Goal: Transaction & Acquisition: Book appointment/travel/reservation

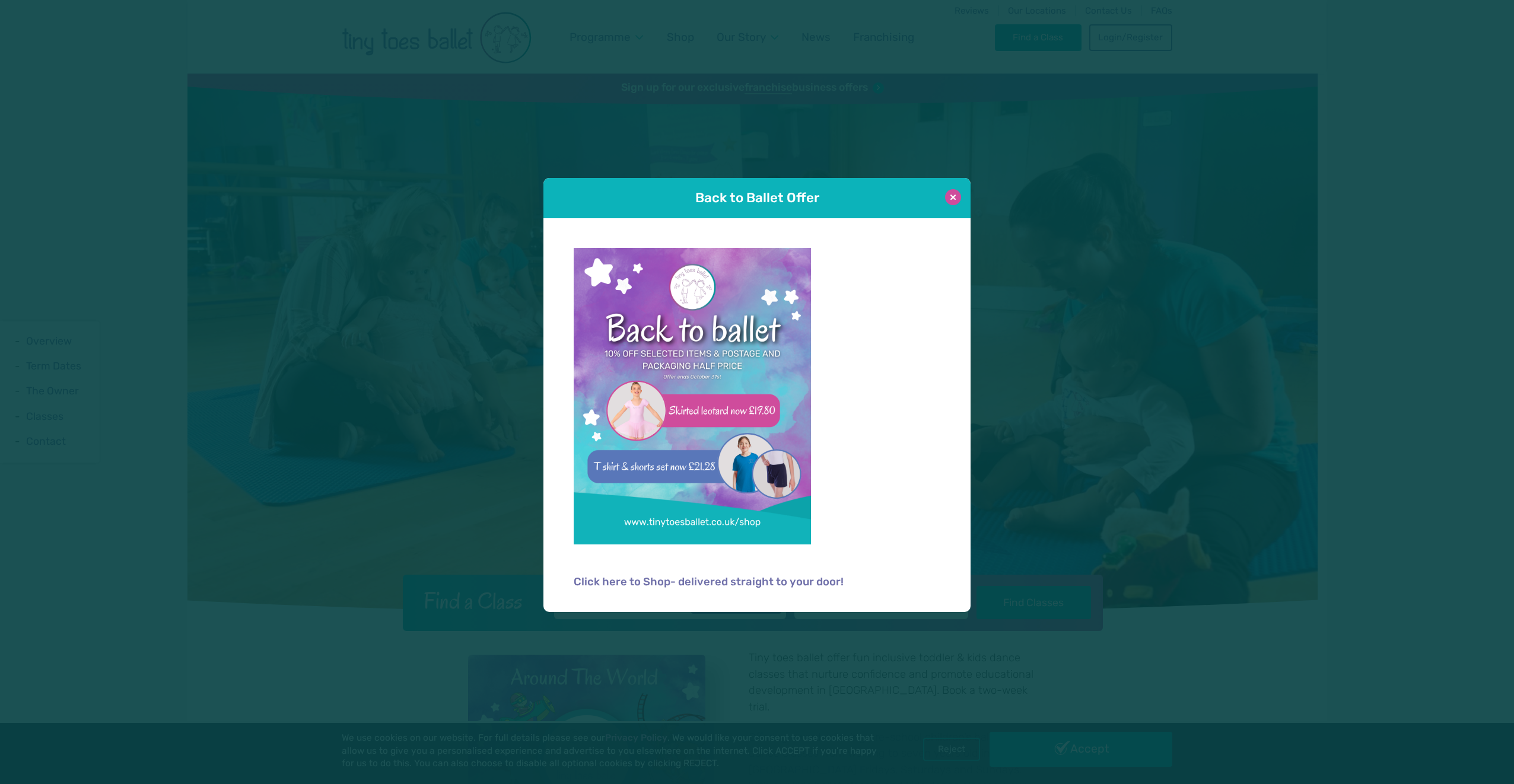
click at [959, 193] on button at bounding box center [953, 197] width 16 height 16
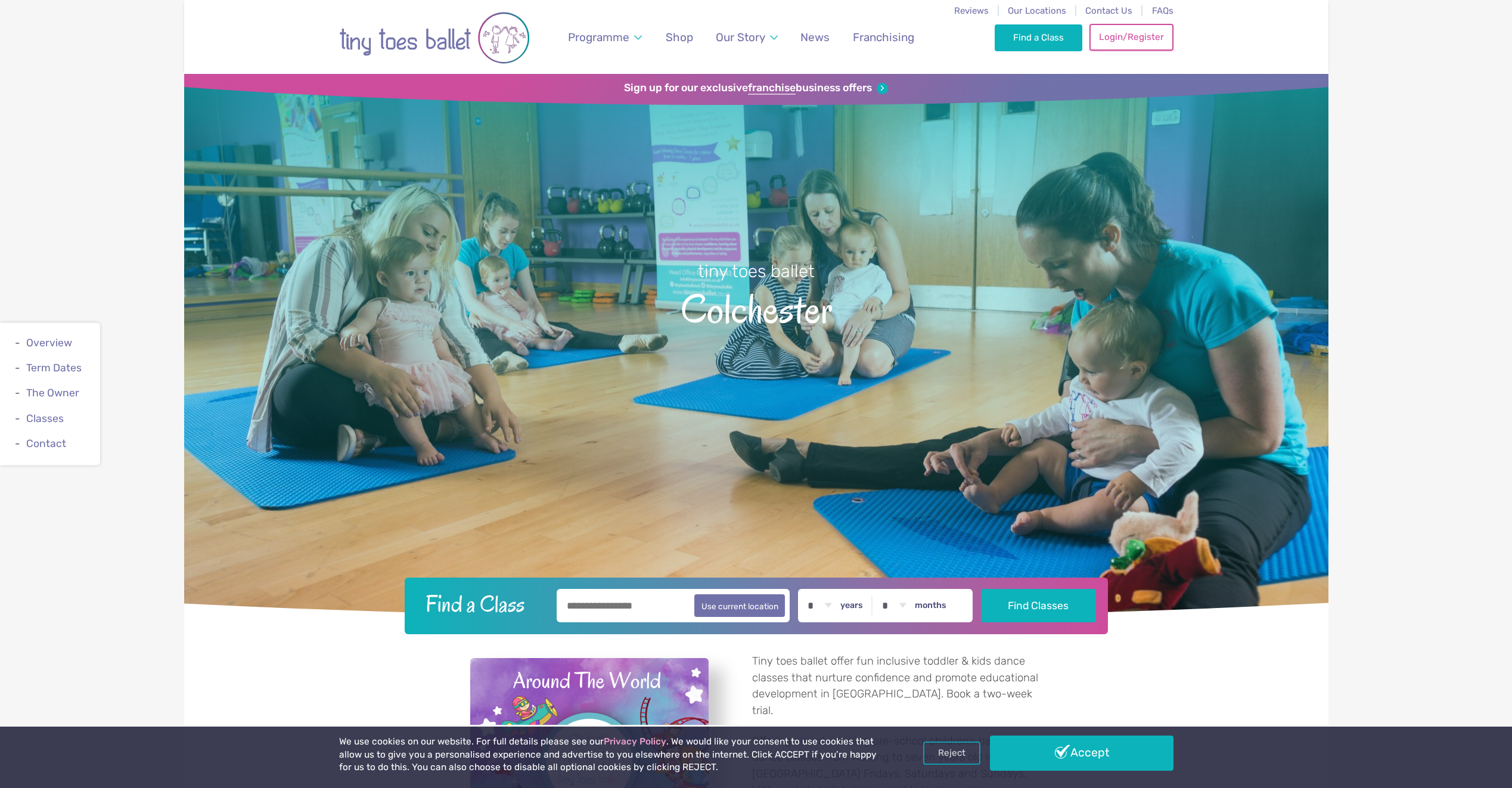
click at [1141, 39] on link "Login/Register" at bounding box center [1131, 36] width 83 height 26
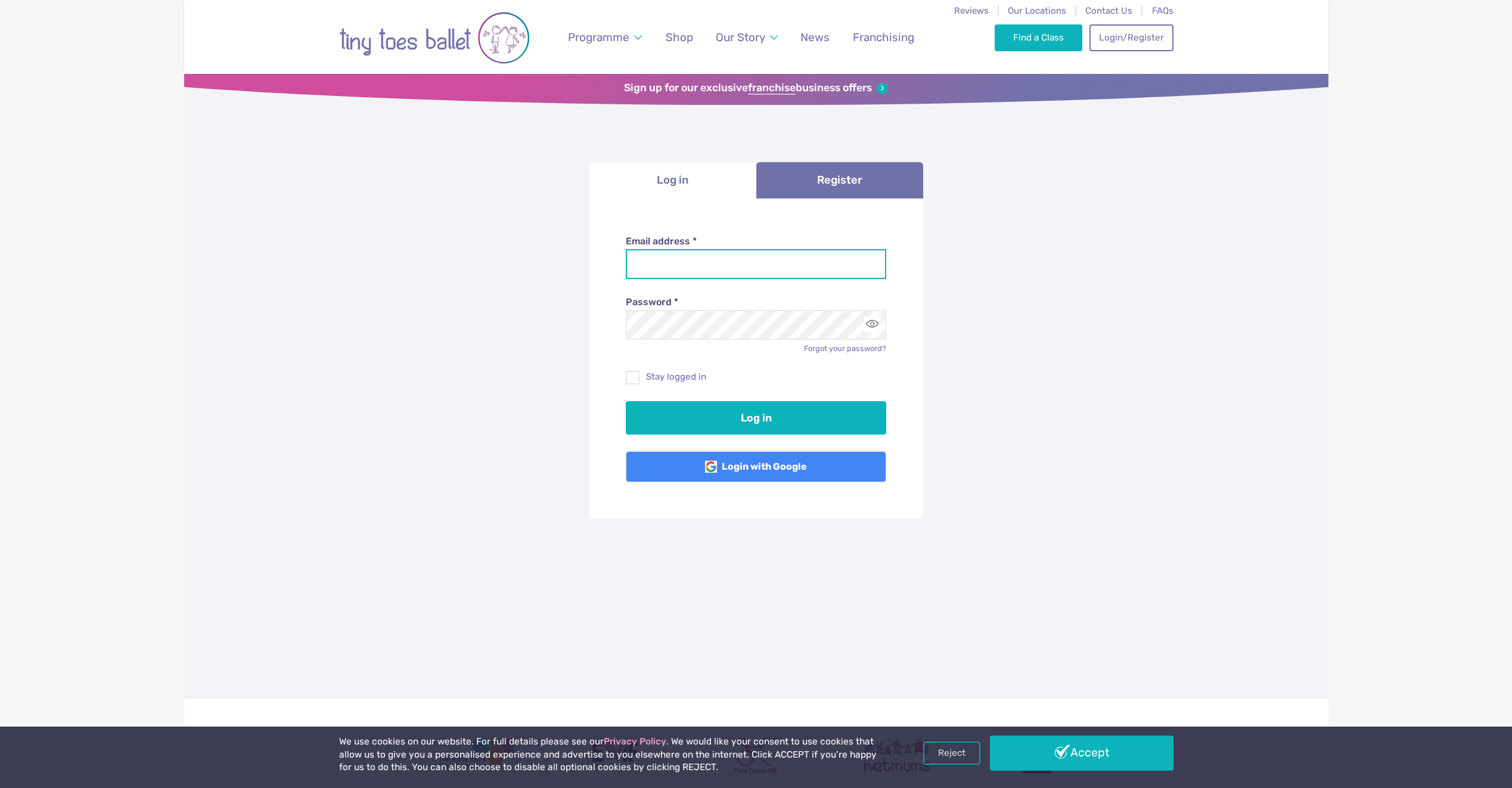
click at [717, 268] on input "Email address *" at bounding box center [756, 264] width 261 height 30
type input "**********"
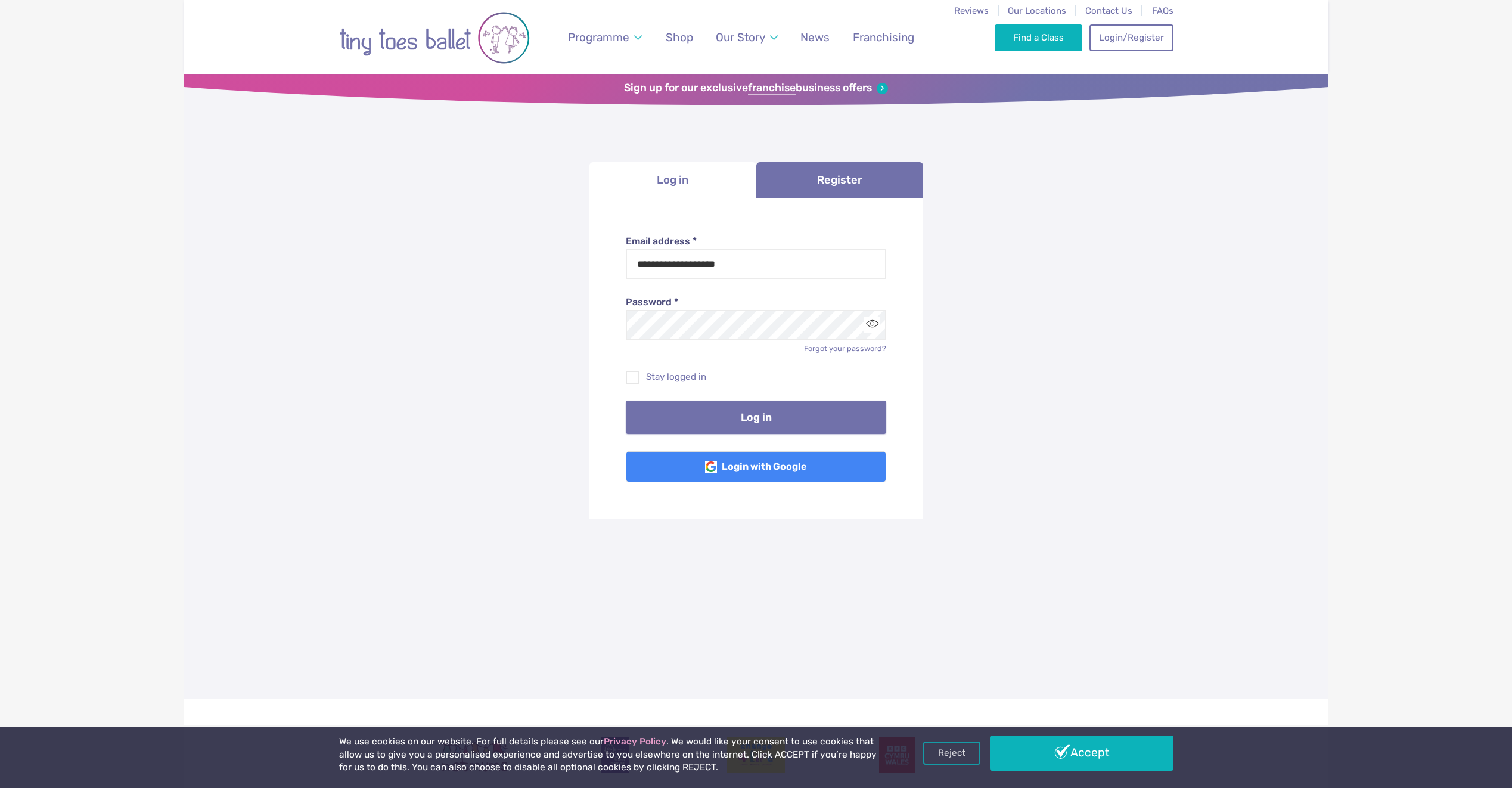
click at [783, 414] on button "Log in" at bounding box center [756, 417] width 261 height 33
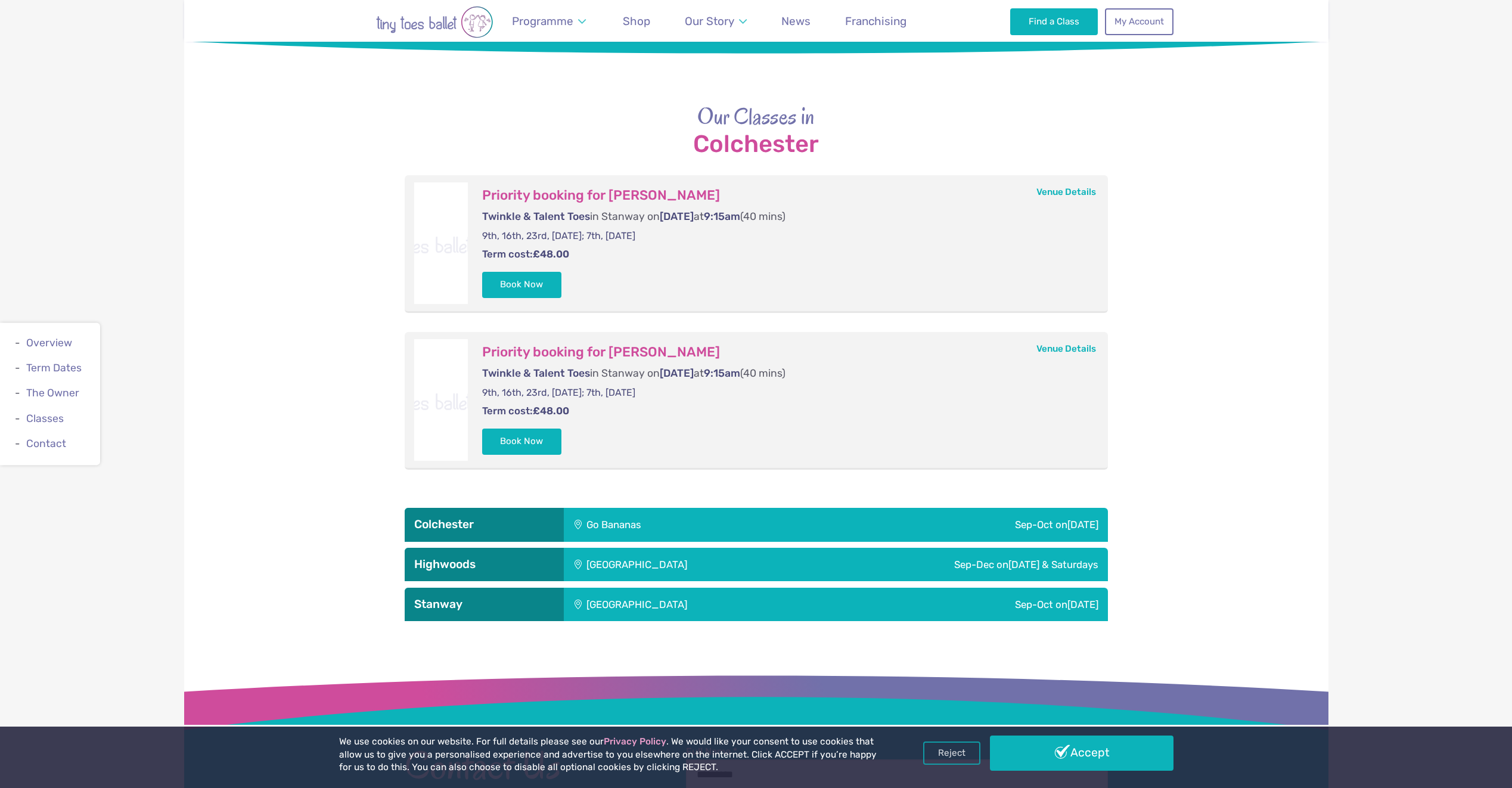
scroll to position [1430, 0]
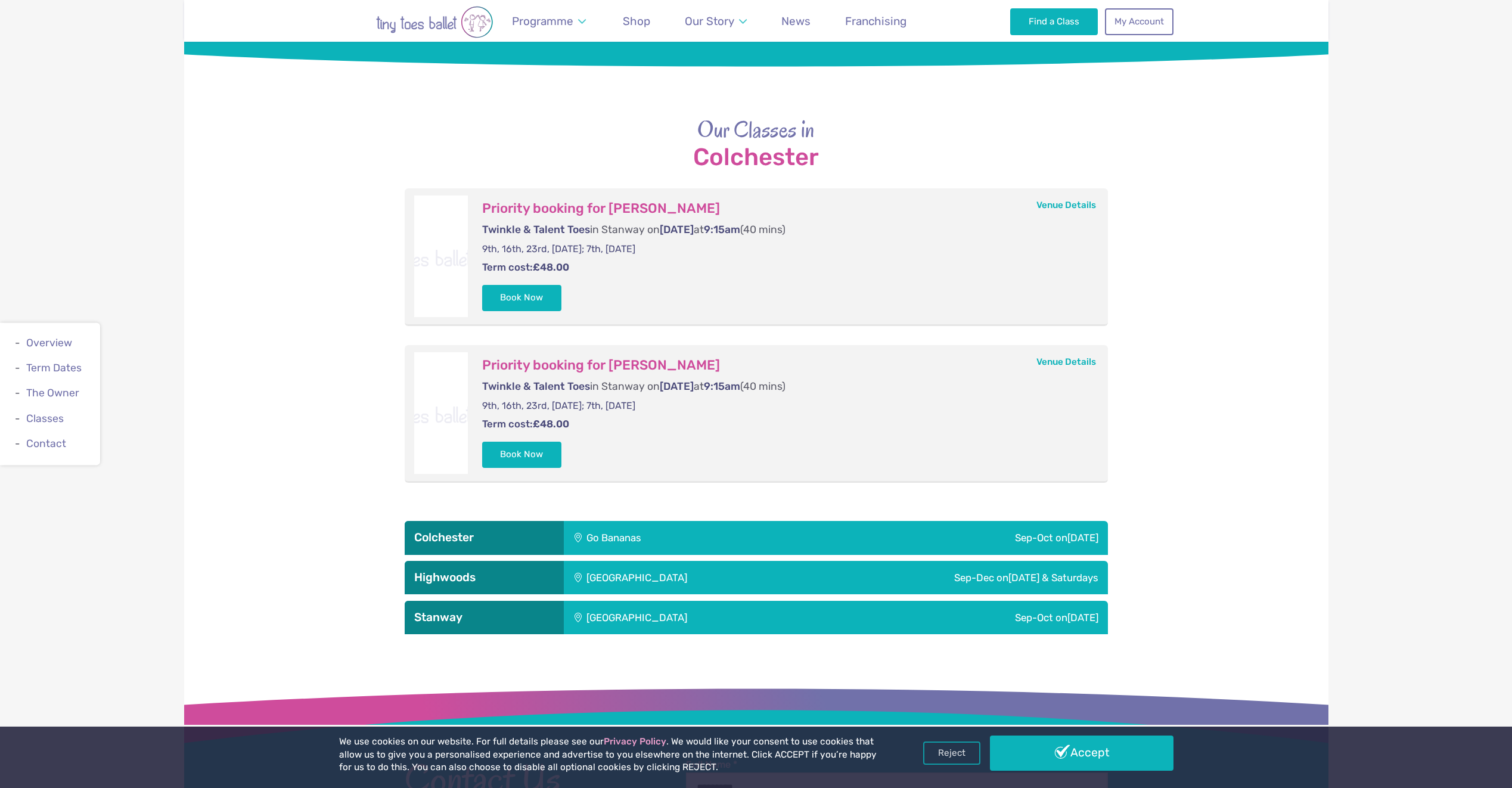
click at [761, 568] on div "Highwoods Community Primary School" at bounding box center [686, 577] width 244 height 33
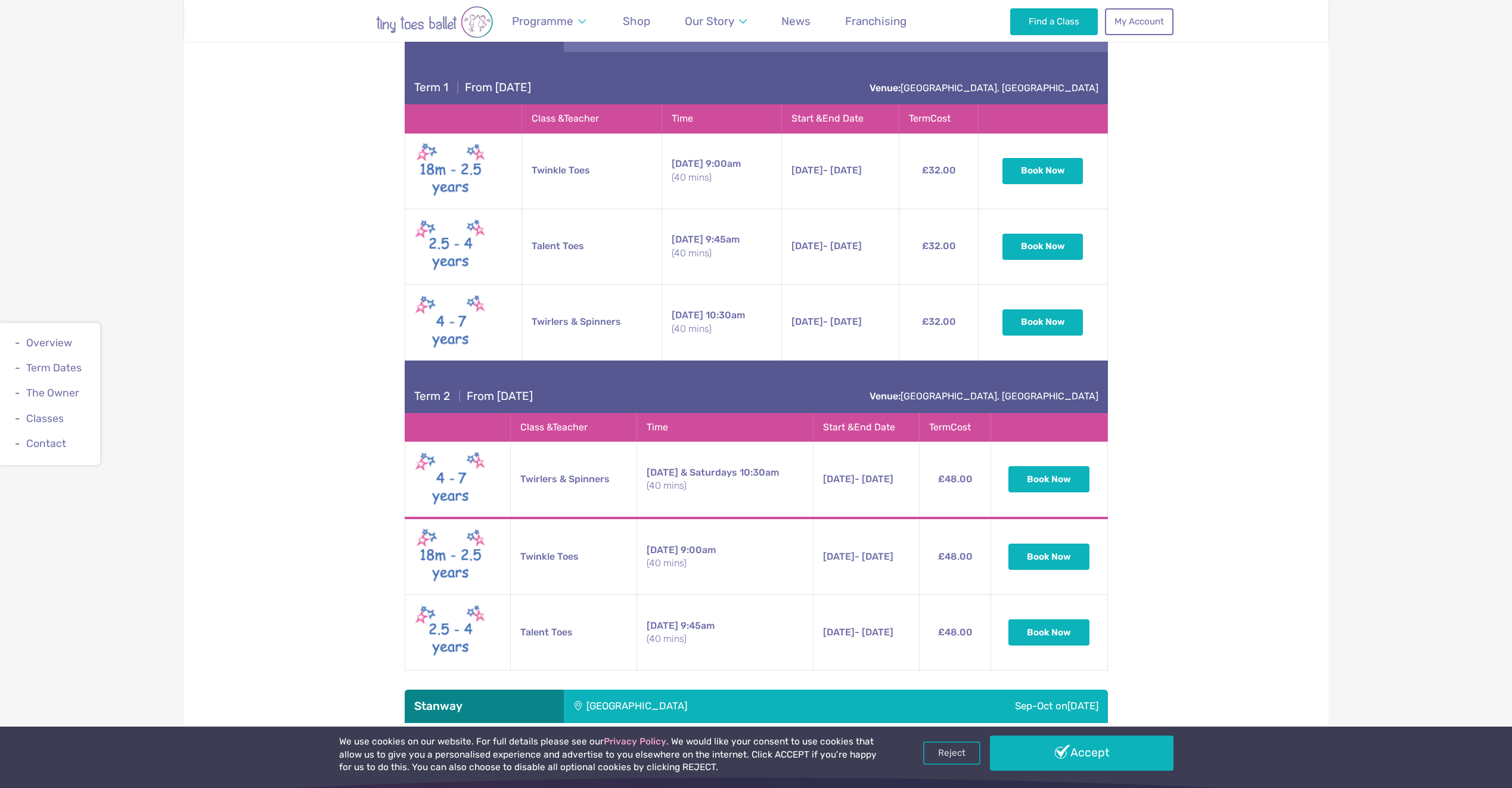
scroll to position [2026, 0]
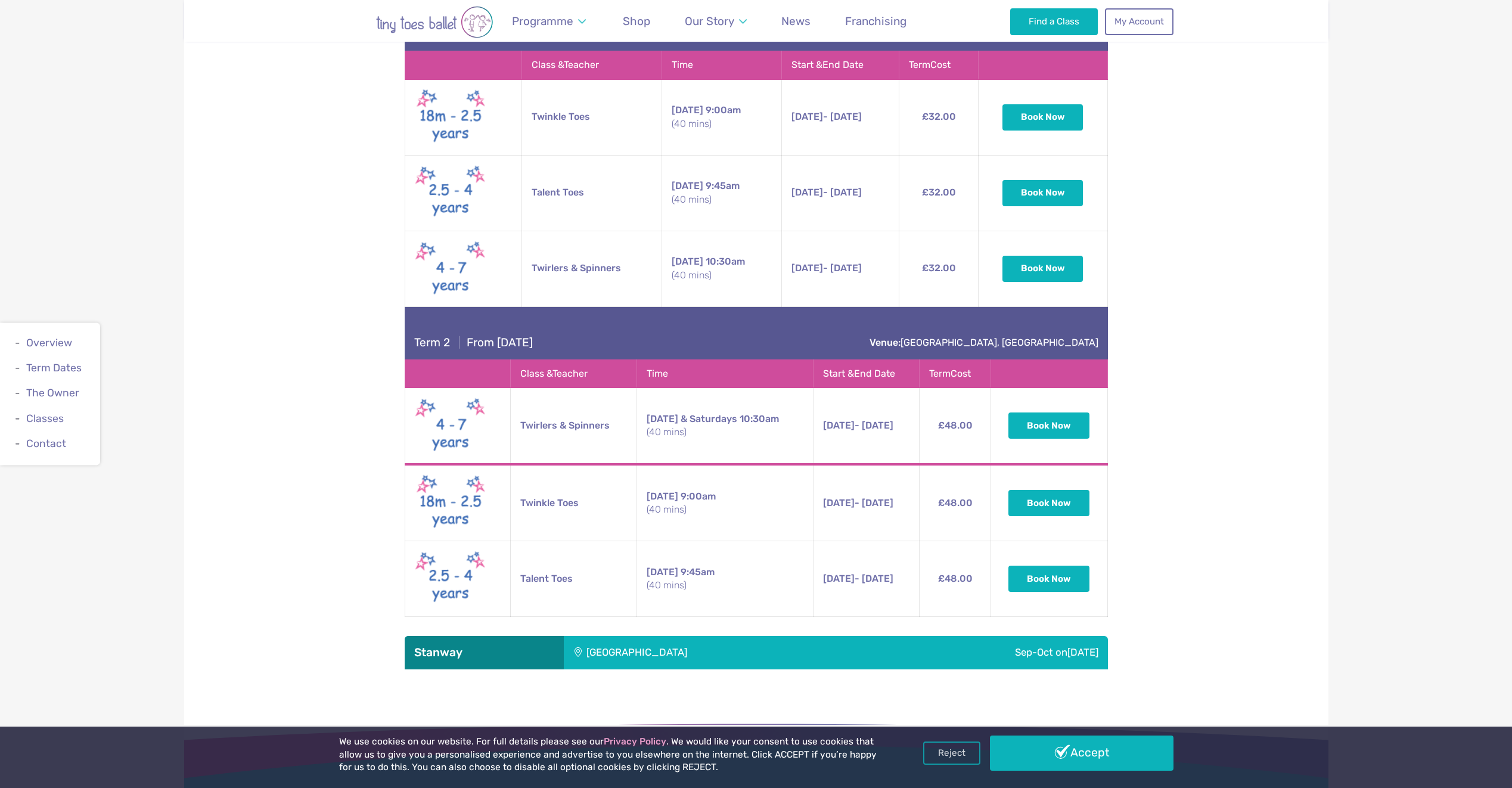
click at [647, 646] on div "Stanway Lakelands Centre" at bounding box center [717, 652] width 307 height 33
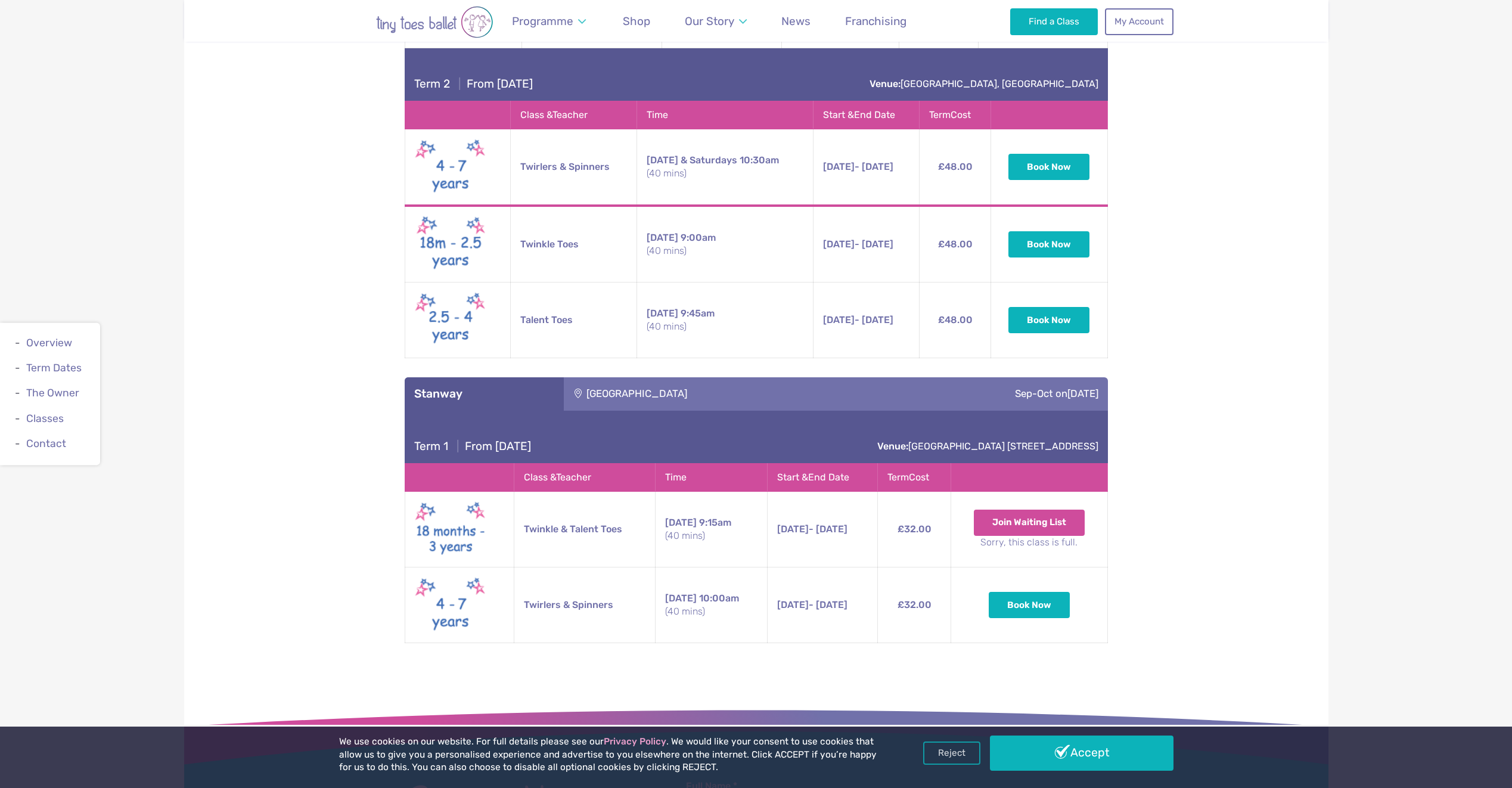
scroll to position [2324, 0]
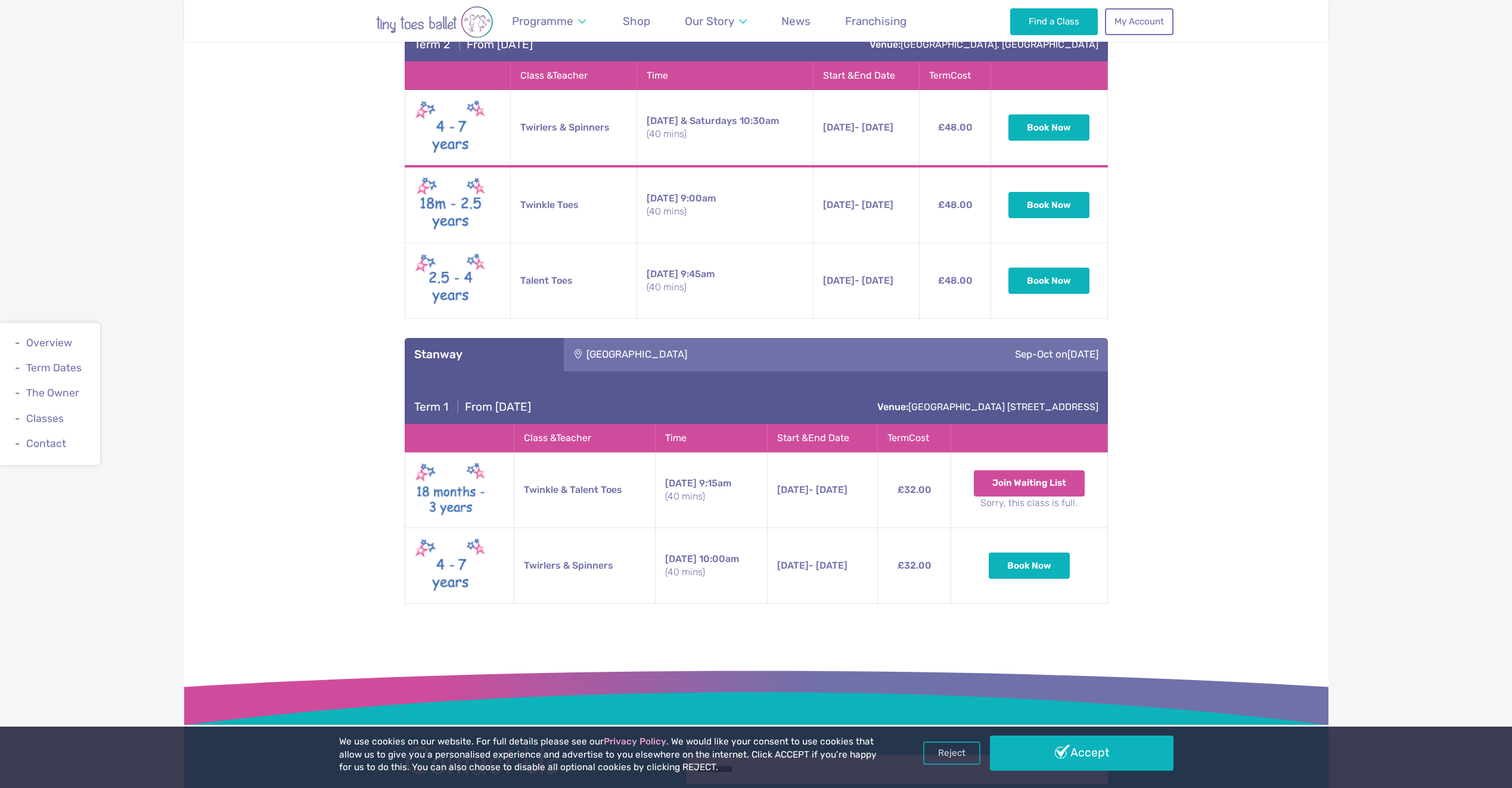
click at [516, 352] on h3 "Stanway" at bounding box center [484, 354] width 140 height 15
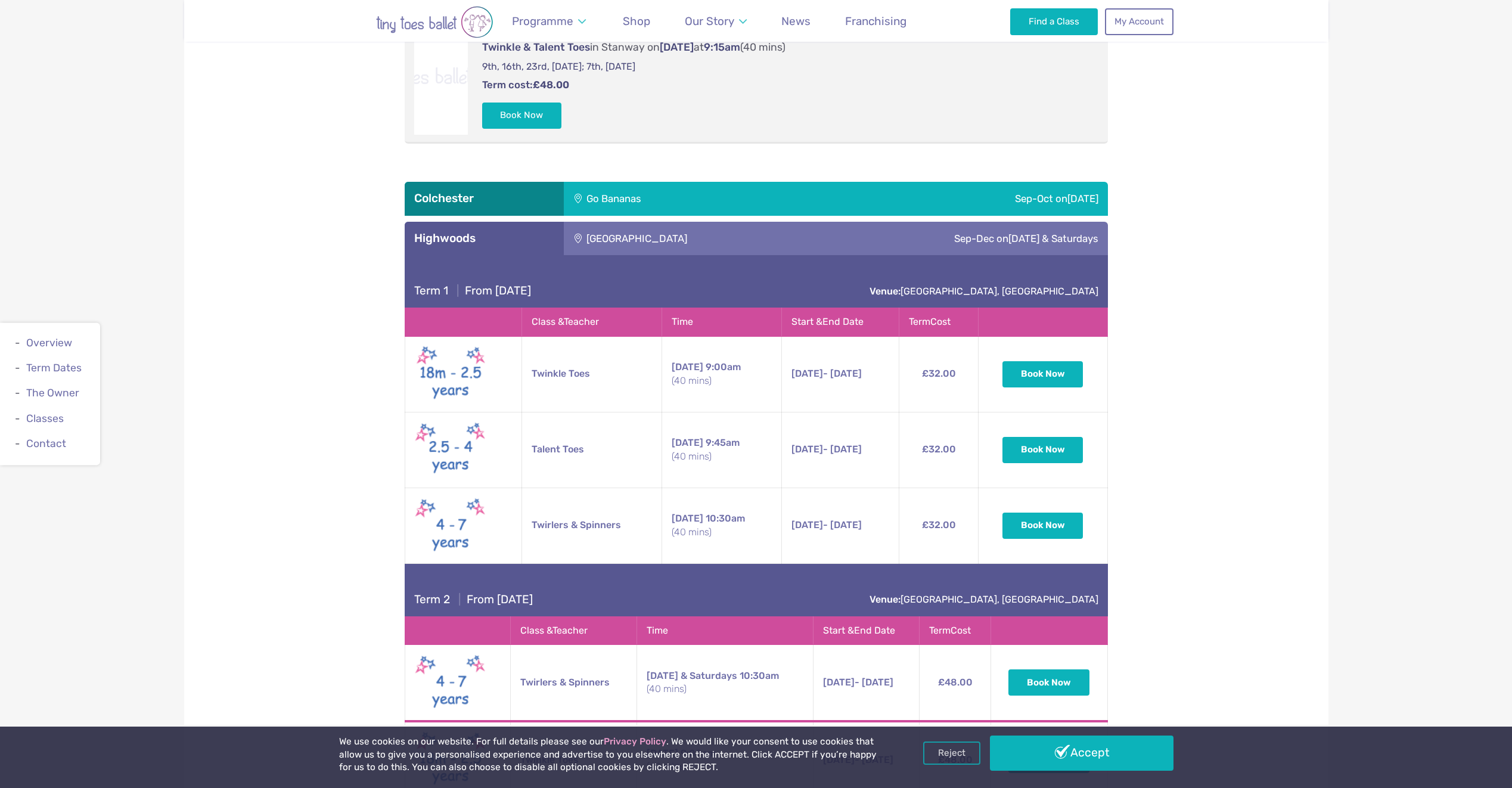
scroll to position [1728, 0]
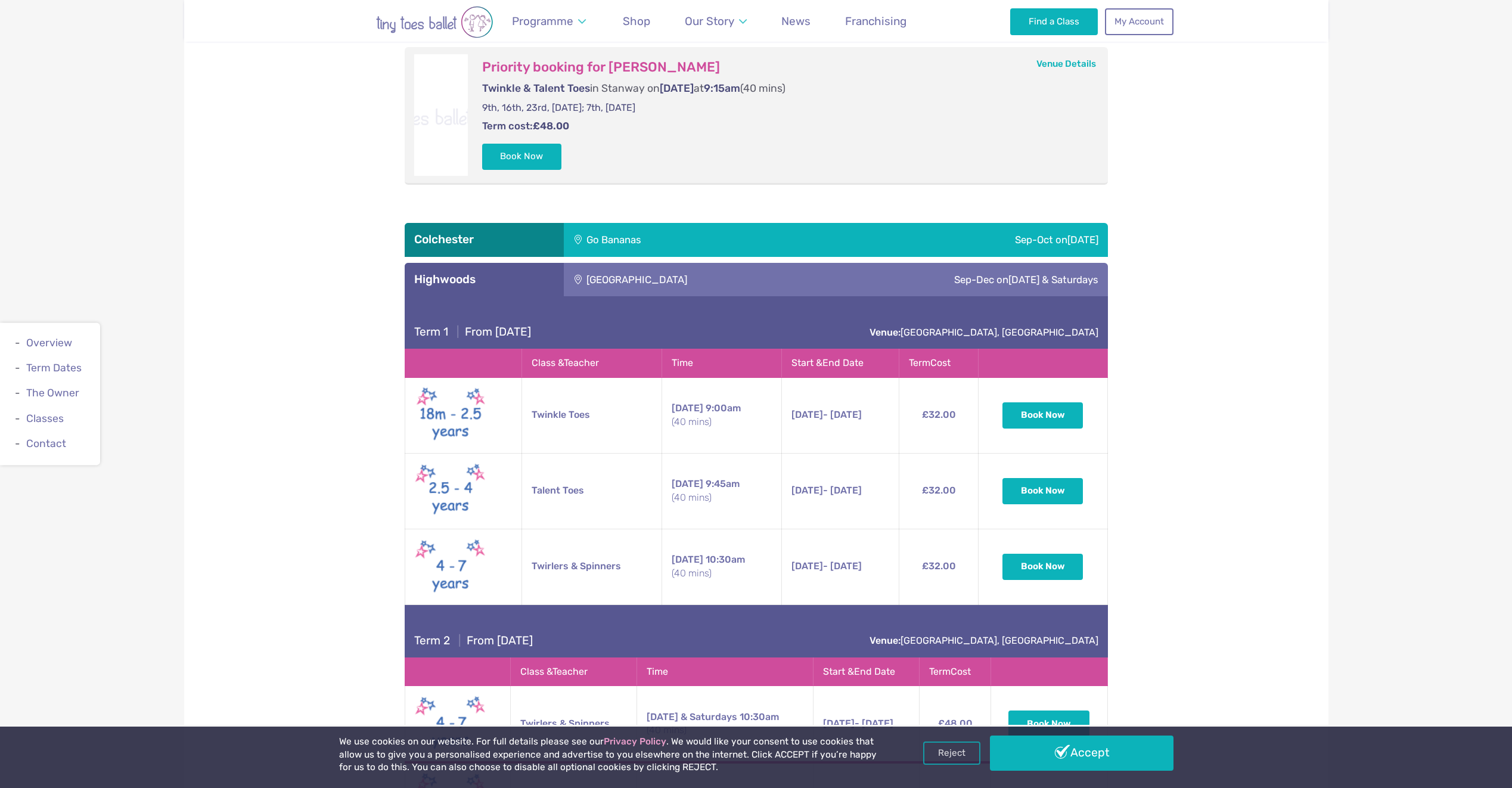
click at [625, 273] on div "Highwoods Community Primary School" at bounding box center [686, 279] width 244 height 33
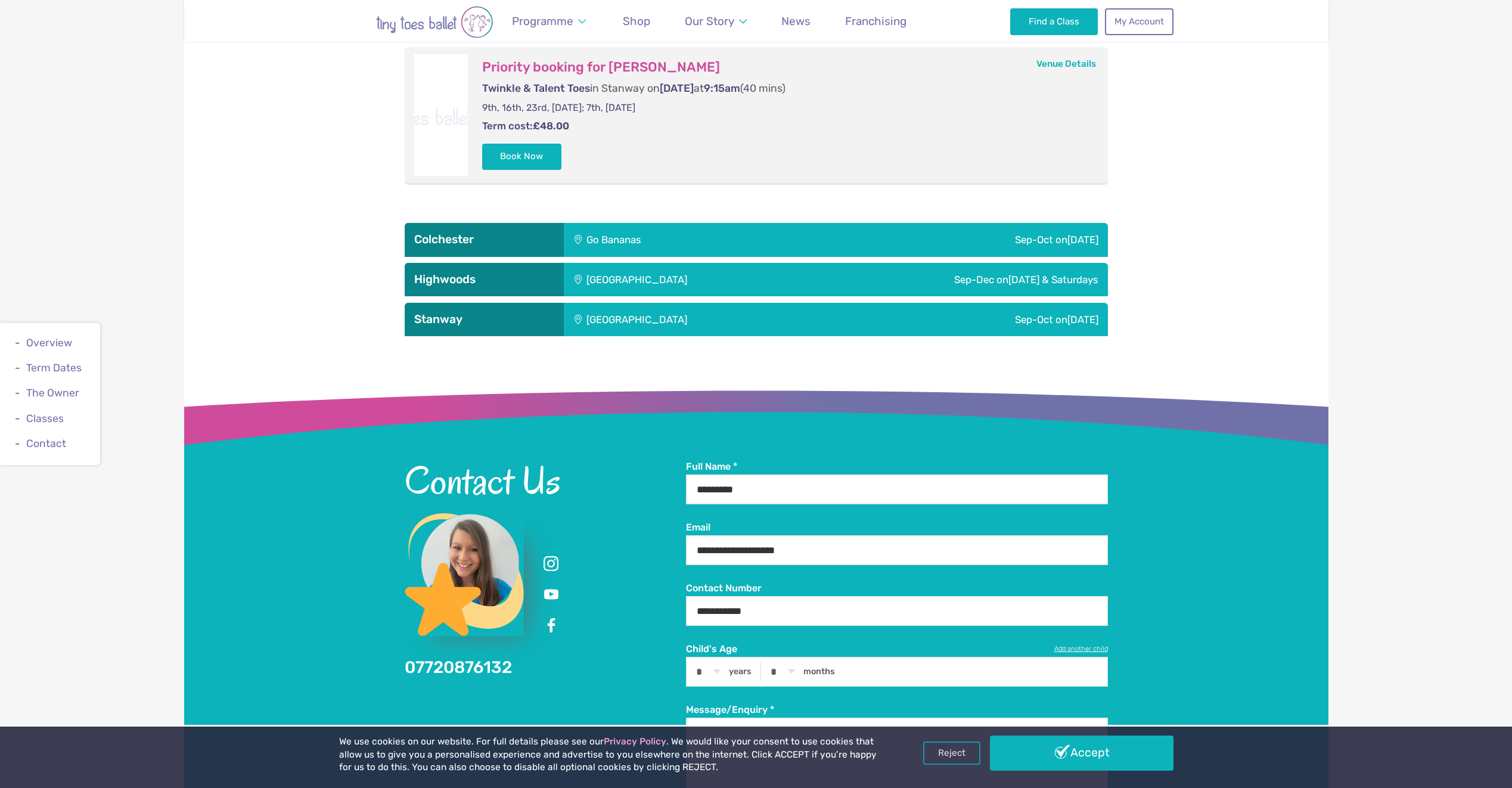
click at [638, 244] on div "Go Bananas" at bounding box center [689, 239] width 250 height 33
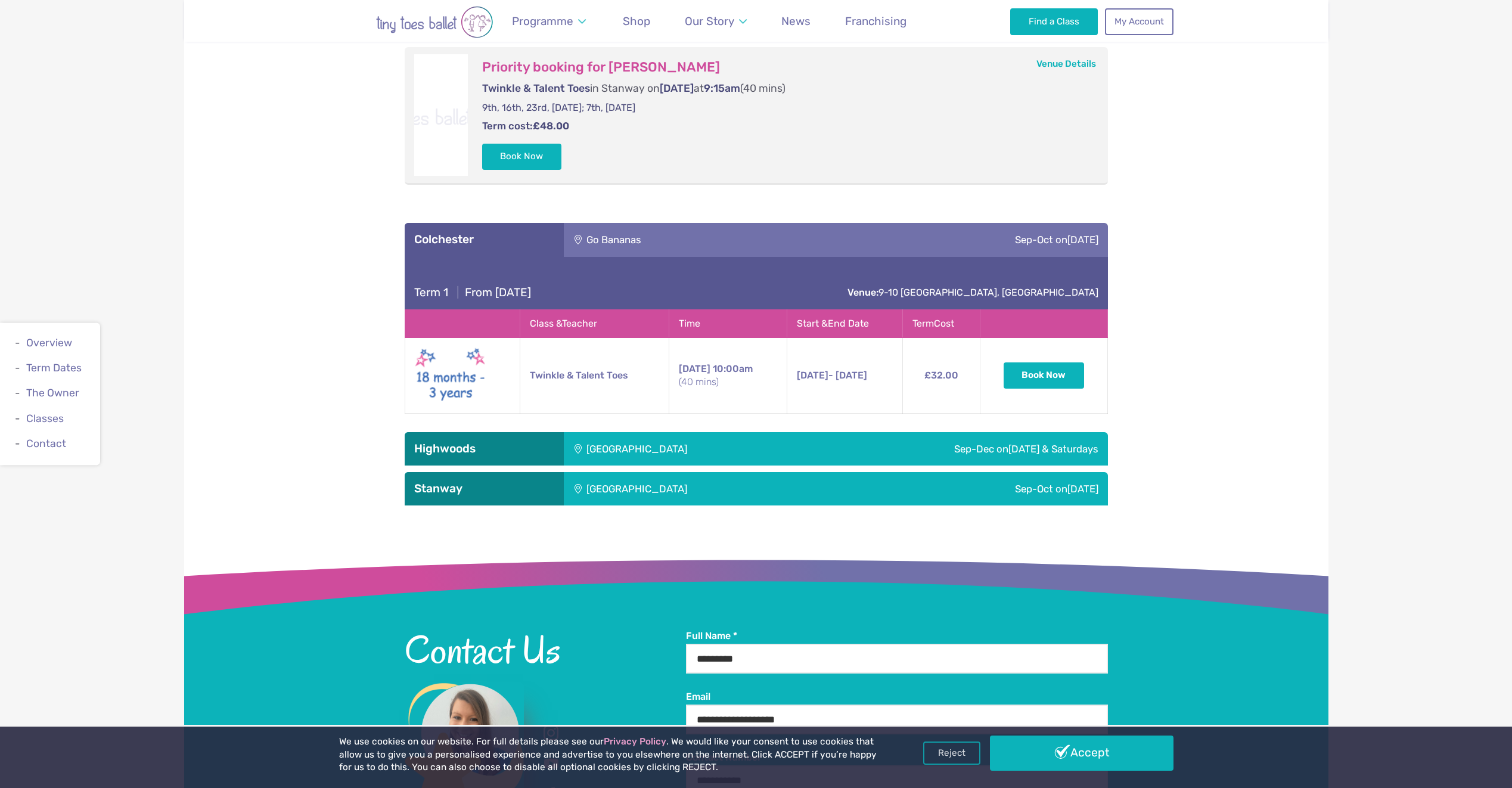
click at [644, 239] on div "Go Bananas" at bounding box center [689, 239] width 250 height 33
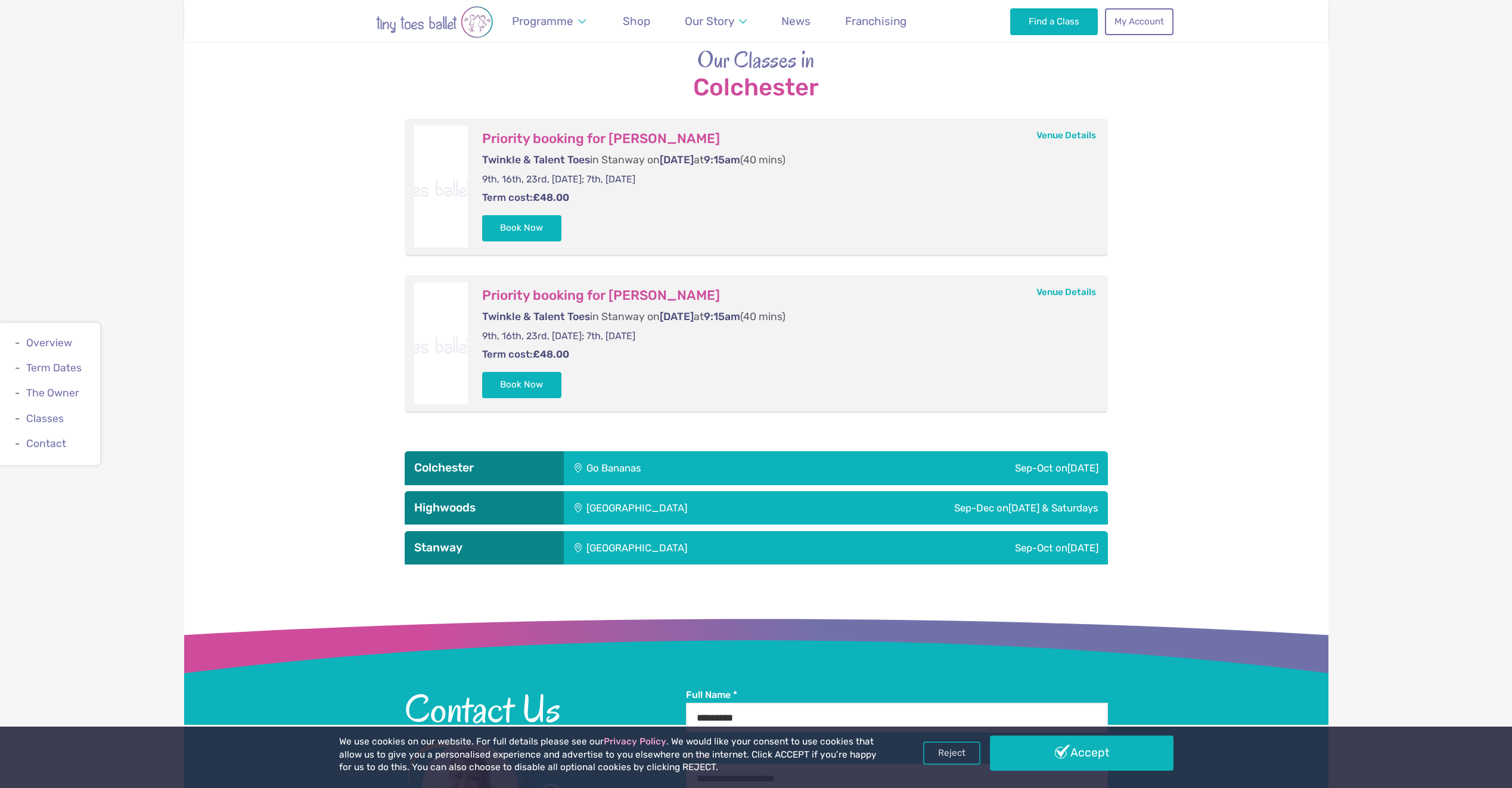
scroll to position [1490, 0]
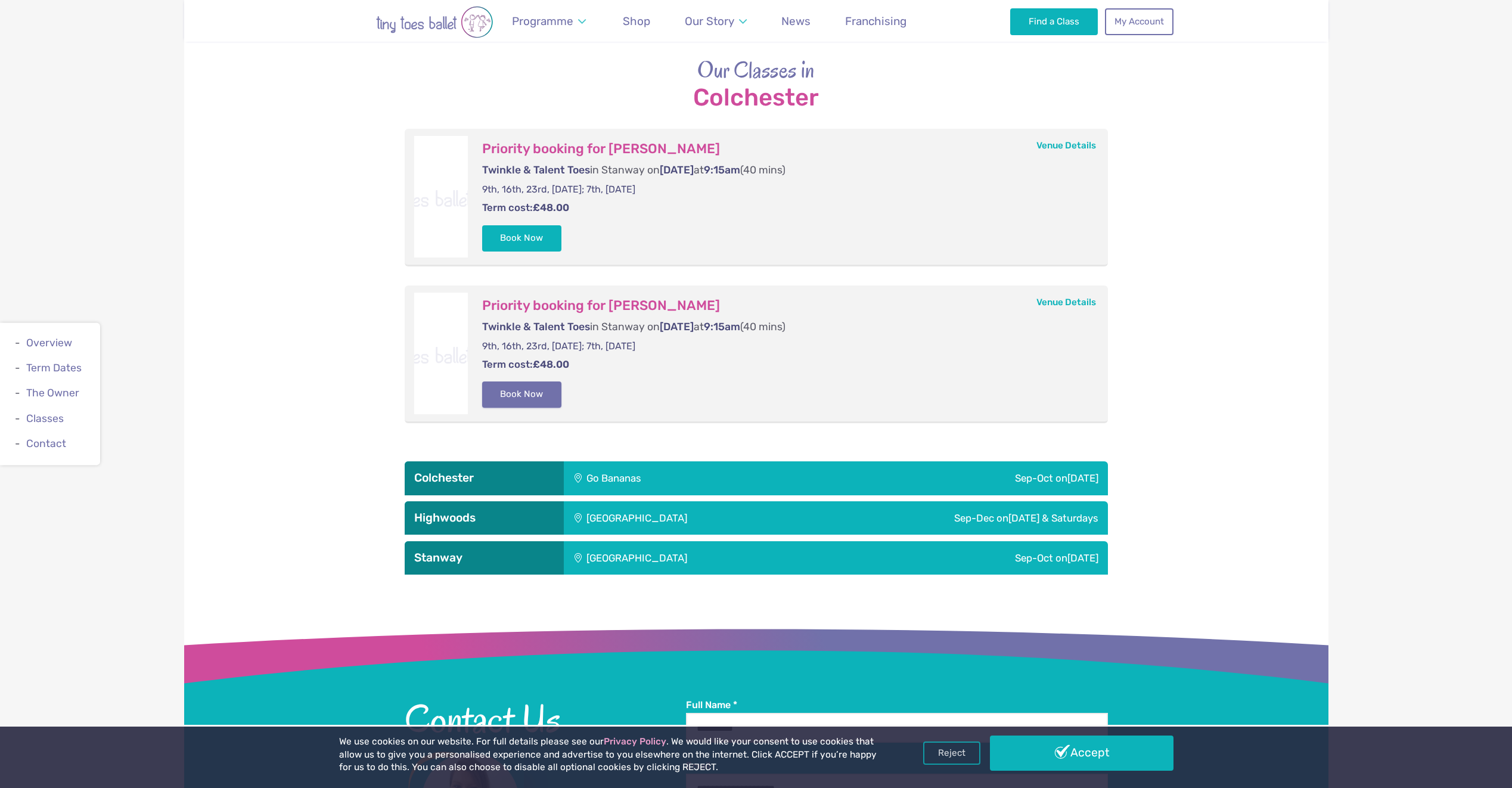
click at [546, 391] on button "Book Now" at bounding box center [522, 394] width 80 height 26
click at [532, 236] on button "Book Now" at bounding box center [522, 237] width 80 height 26
click at [1490, 399] on link "Basket 2" at bounding box center [1486, 394] width 51 height 48
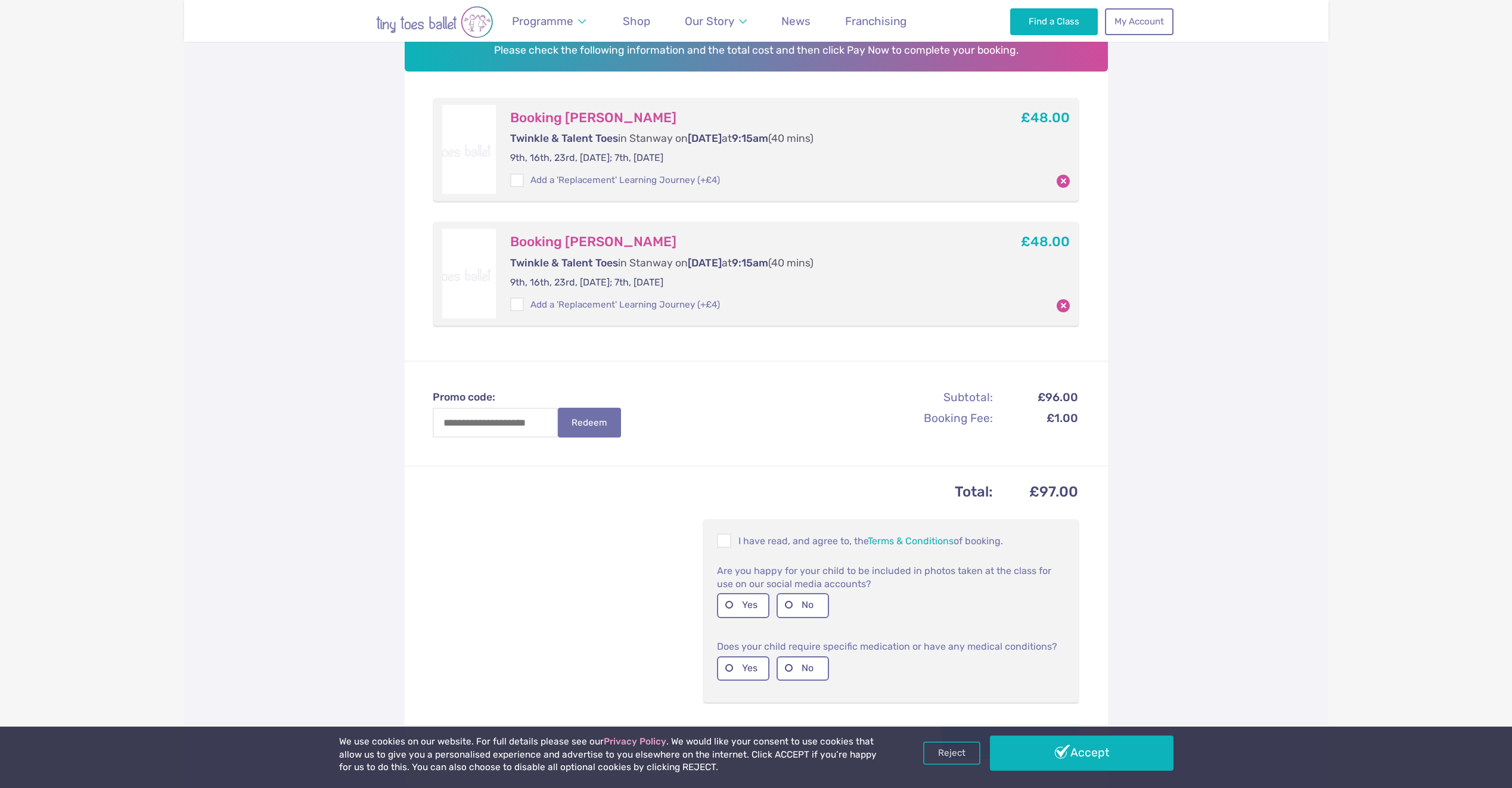
scroll to position [298, 0]
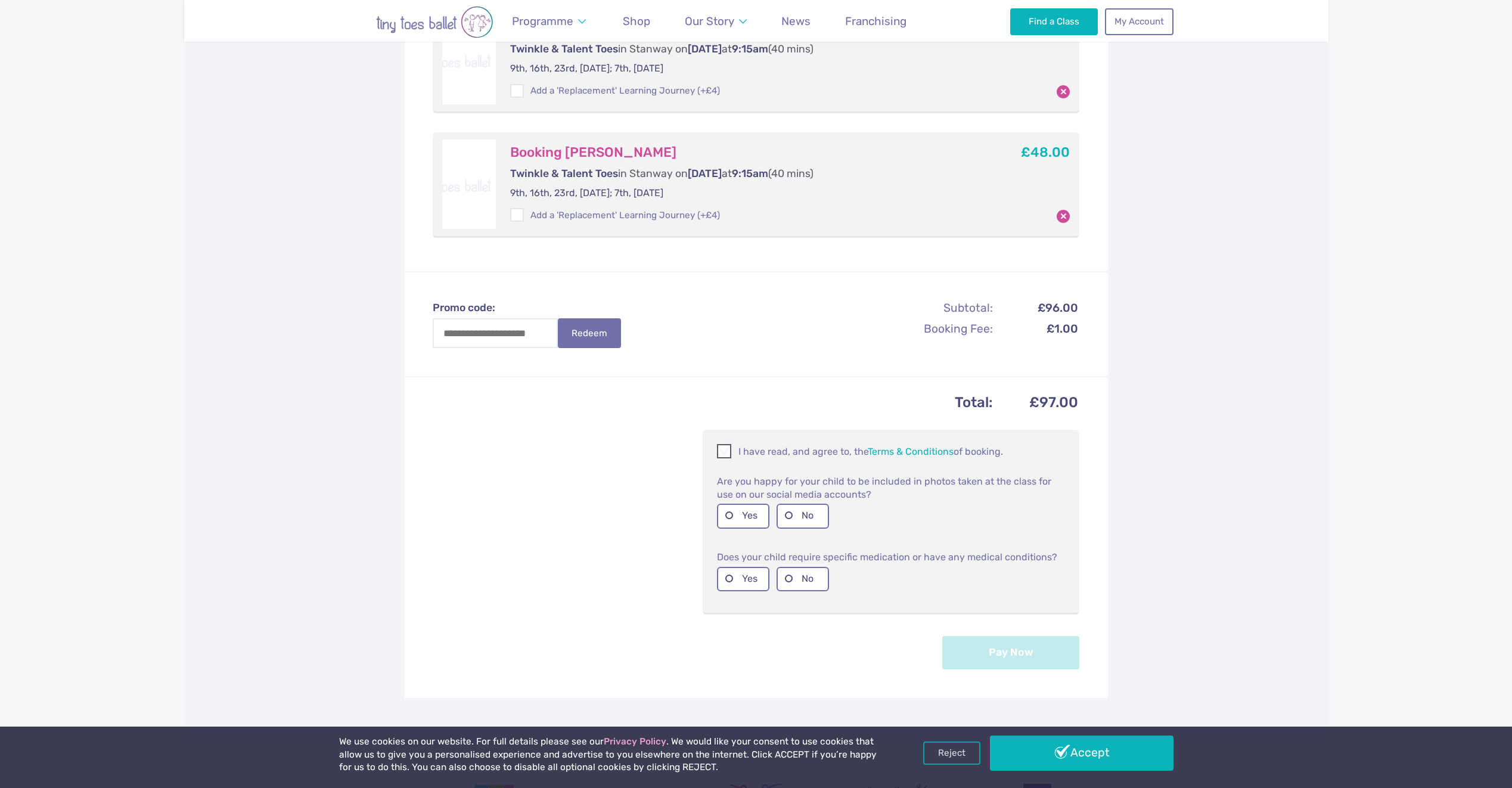
click at [774, 448] on p "I have read, and agree to, the Terms & Conditions of booking." at bounding box center [890, 451] width 348 height 15
click at [795, 513] on label "No" at bounding box center [803, 516] width 53 height 24
click at [805, 578] on label "No" at bounding box center [803, 579] width 53 height 24
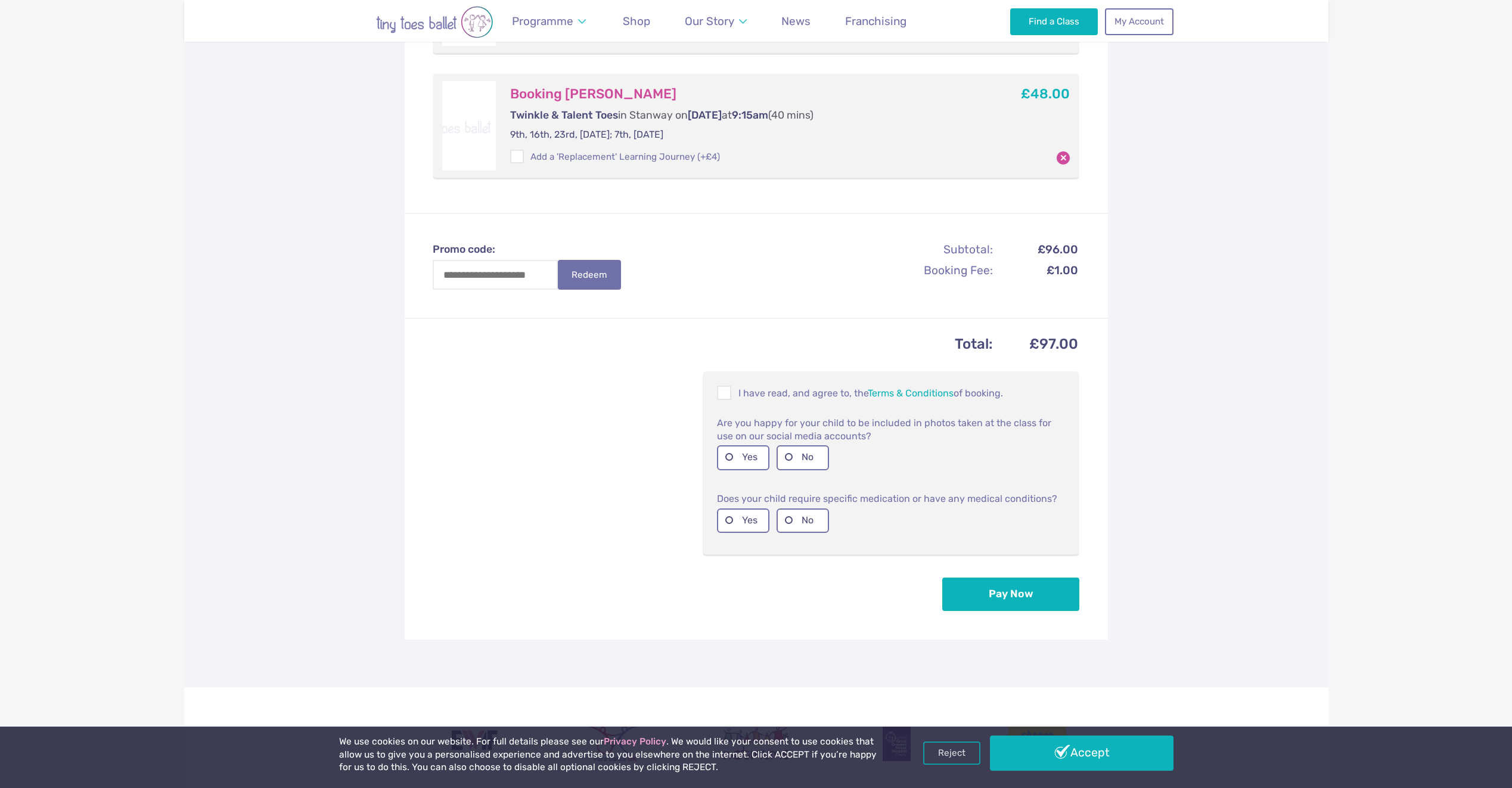
scroll to position [357, 0]
click at [1022, 590] on button "Pay Now" at bounding box center [1011, 592] width 137 height 33
